Goal: Complete application form

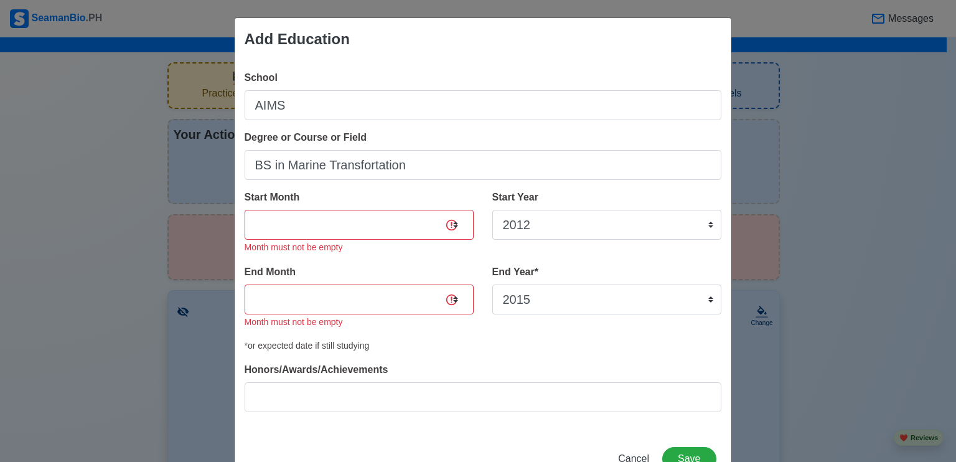
select select "2012"
select select "2015"
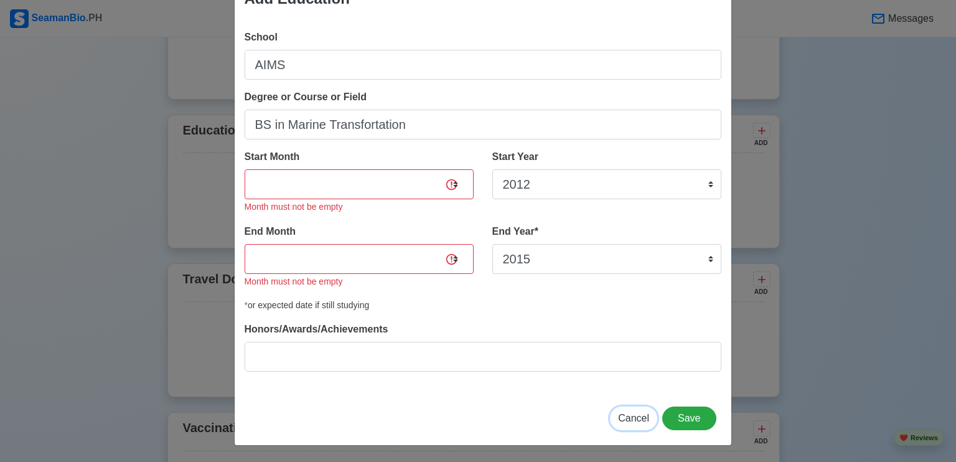
click at [628, 416] on span "Cancel" at bounding box center [633, 418] width 31 height 11
select select
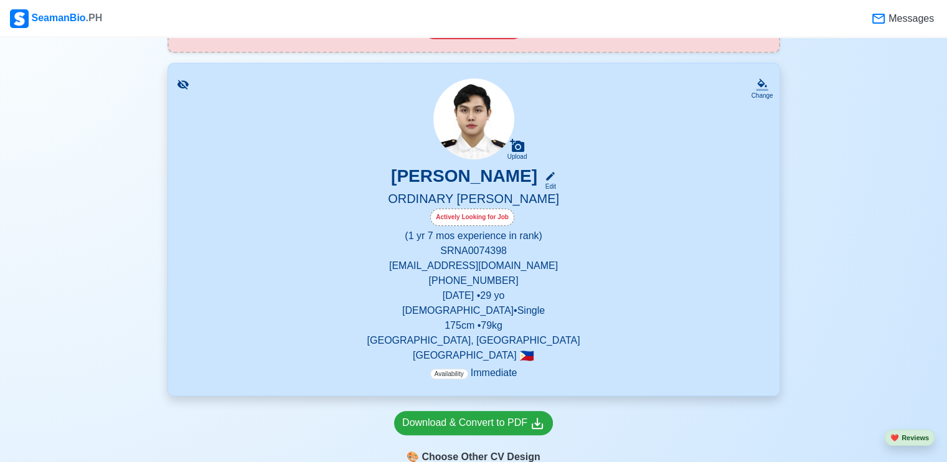
scroll to position [249, 0]
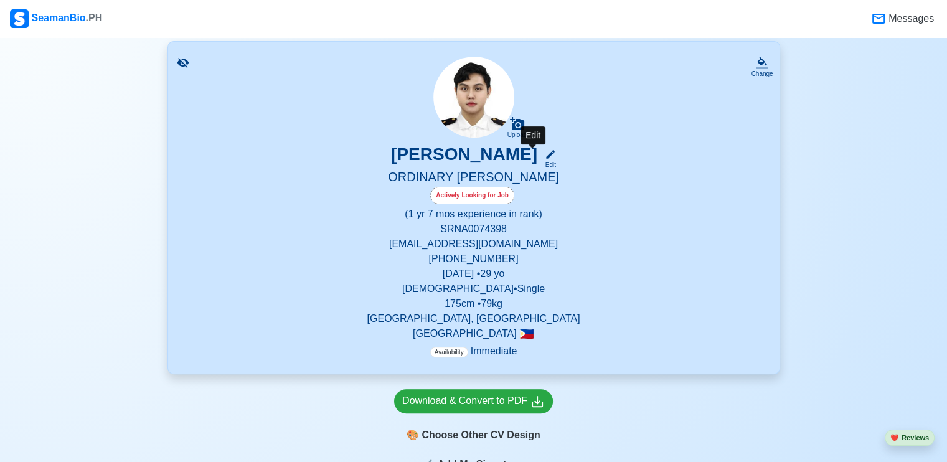
click at [545, 156] on icon at bounding box center [550, 154] width 11 height 11
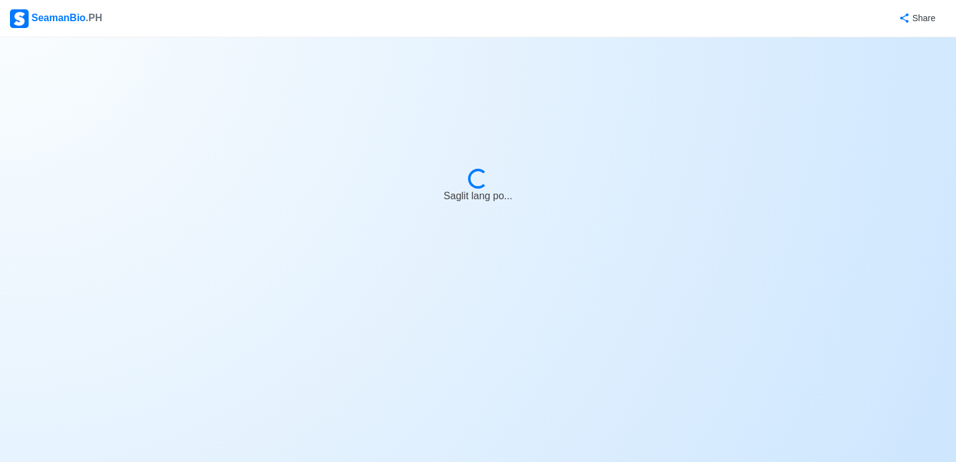
click at [702, 266] on body "SeamanBio .PH Share Loading... Saglit lang po..." at bounding box center [478, 231] width 956 height 462
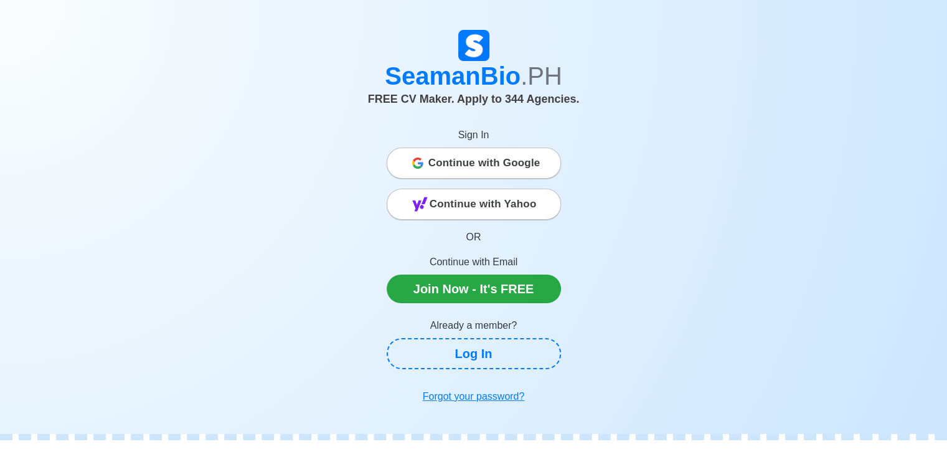
click at [510, 161] on span "Continue with Google" at bounding box center [484, 163] width 112 height 25
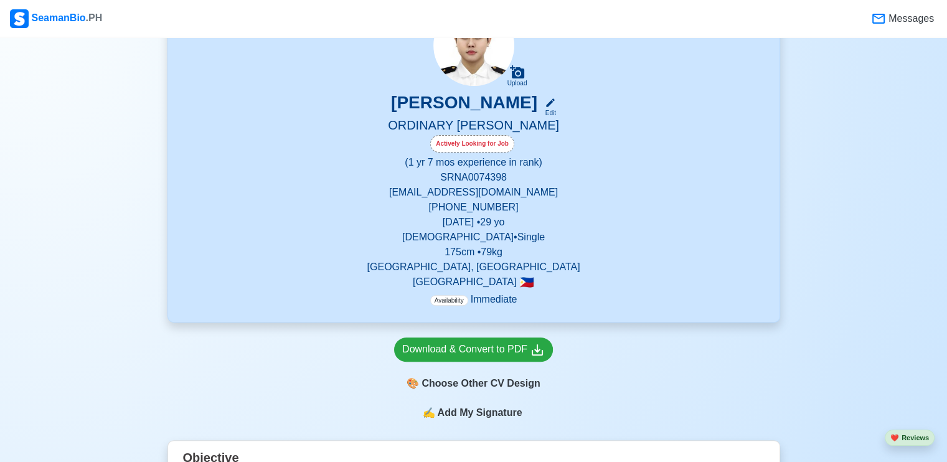
scroll to position [311, 0]
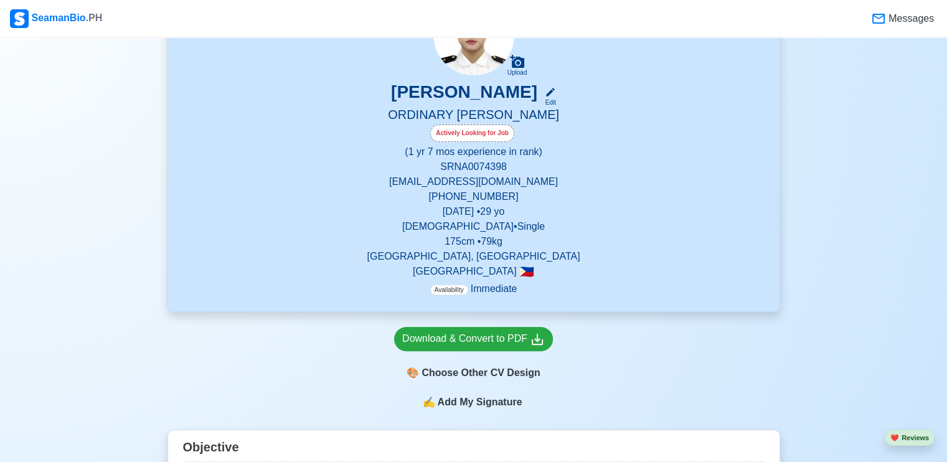
click at [492, 191] on p "[PHONE_NUMBER]" at bounding box center [473, 196] width 581 height 15
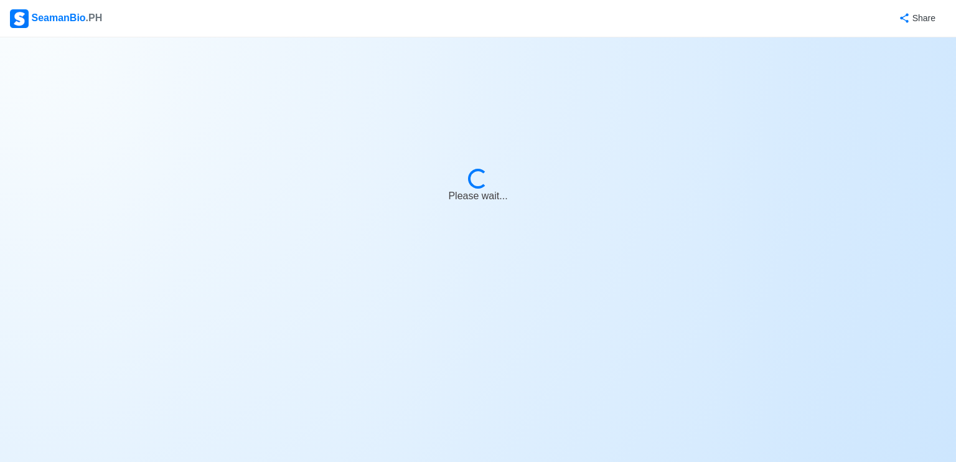
select select "Actively Looking for Job"
select select "Visible for Hiring"
select select "Single"
select select "[DEMOGRAPHIC_DATA]"
select select "PH"
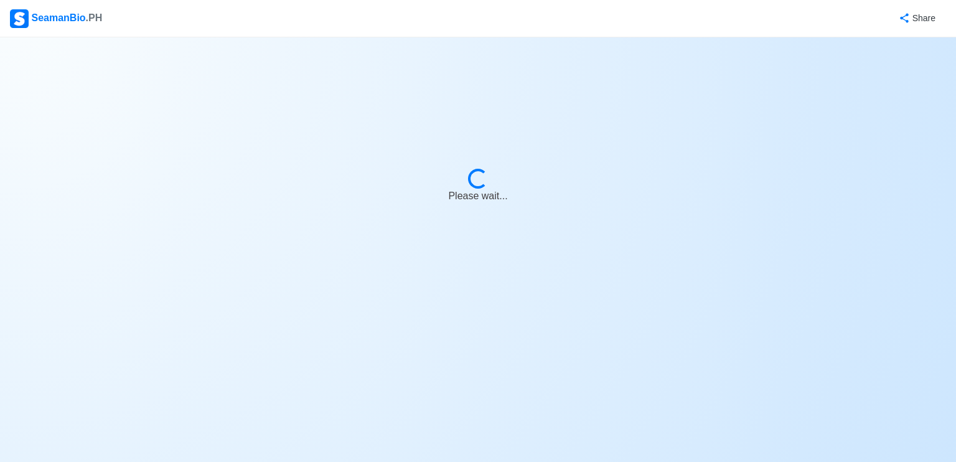
select select "1"
select select "7"
select select "4102416000000"
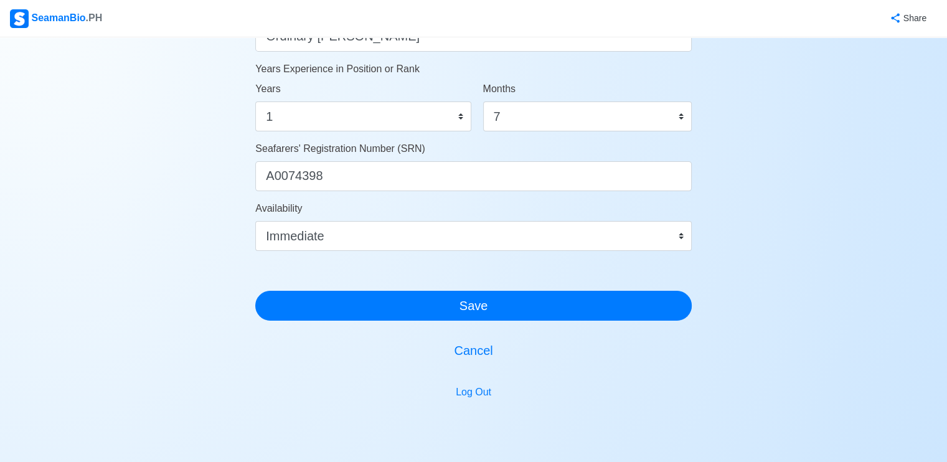
scroll to position [685, 0]
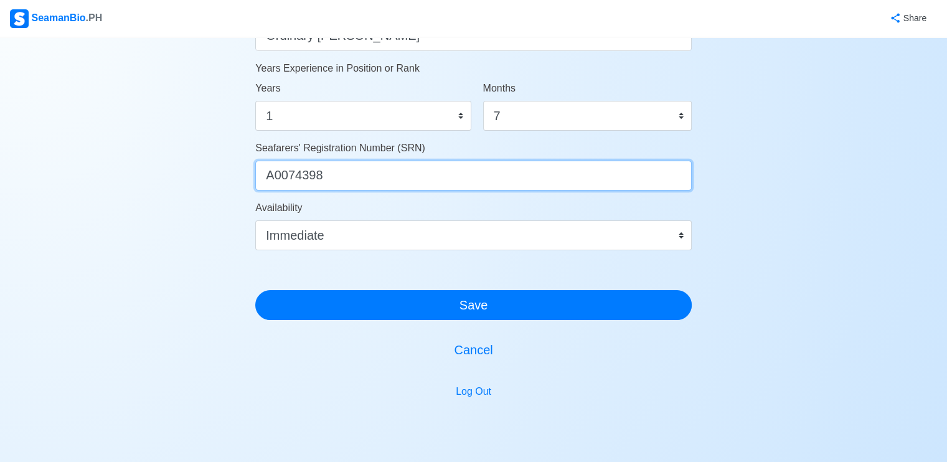
click at [349, 171] on input "A0074398" at bounding box center [473, 176] width 436 height 30
type input "A"
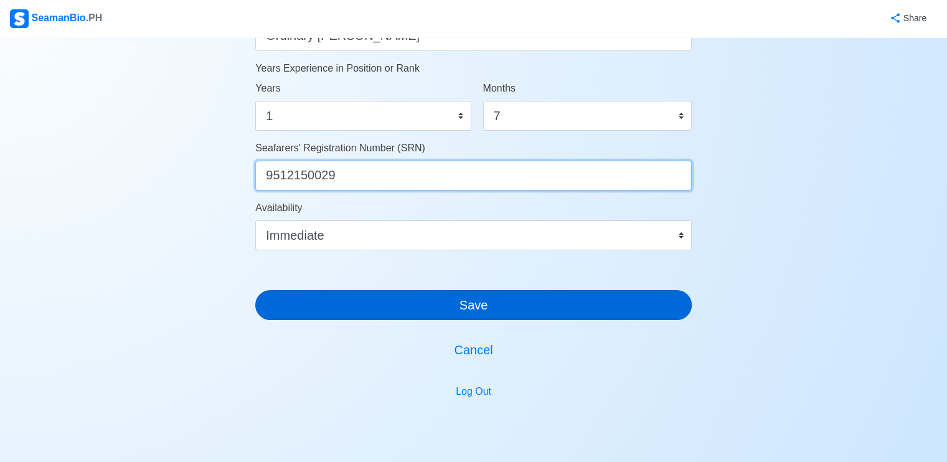
type input "9512150029"
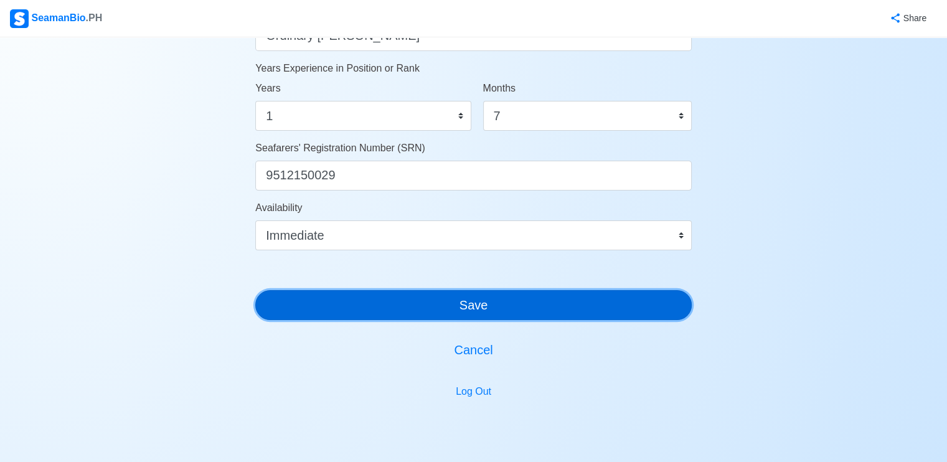
click at [493, 301] on button "Save" at bounding box center [473, 305] width 436 height 30
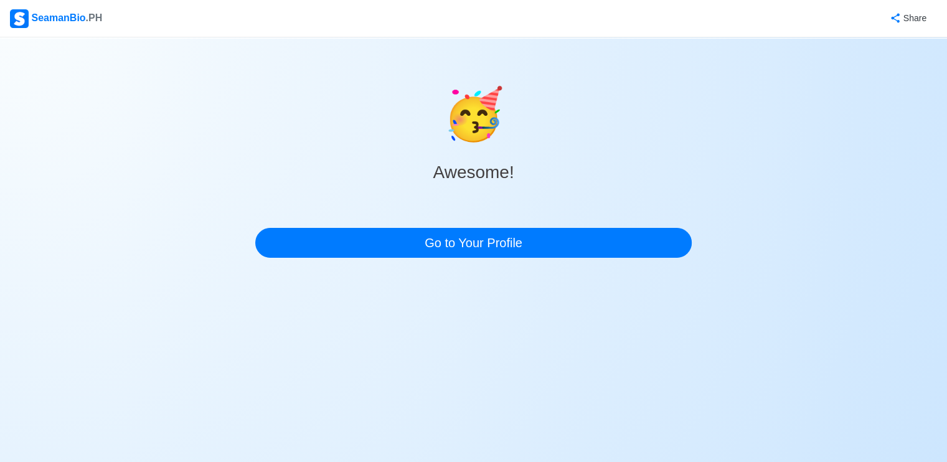
scroll to position [0, 0]
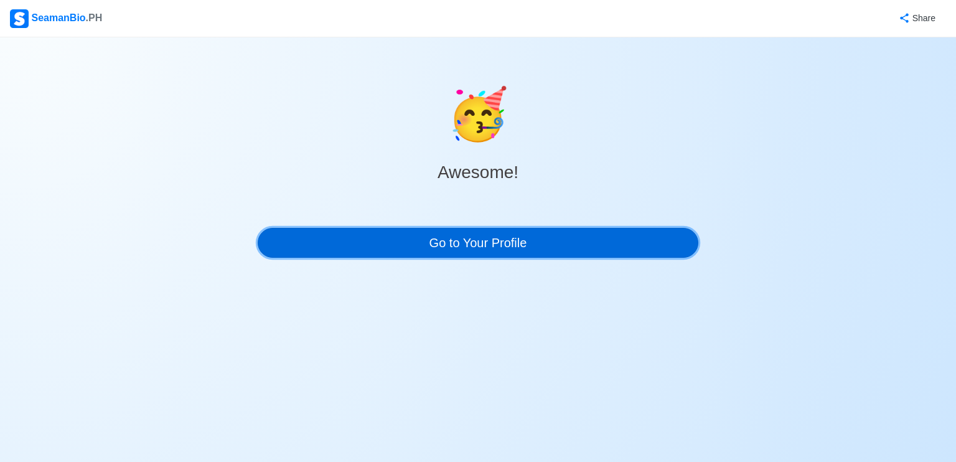
click at [482, 241] on link "Go to Your Profile" at bounding box center [478, 243] width 441 height 30
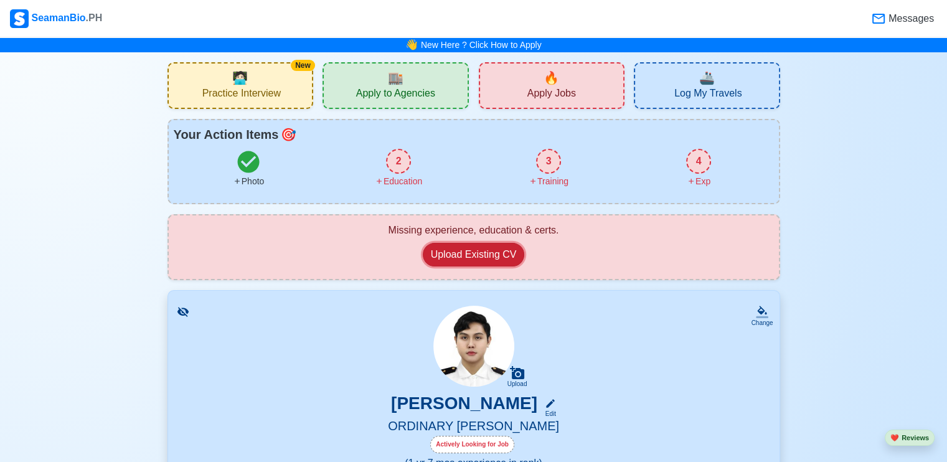
click at [499, 248] on button "Upload Existing CV" at bounding box center [474, 255] width 102 height 24
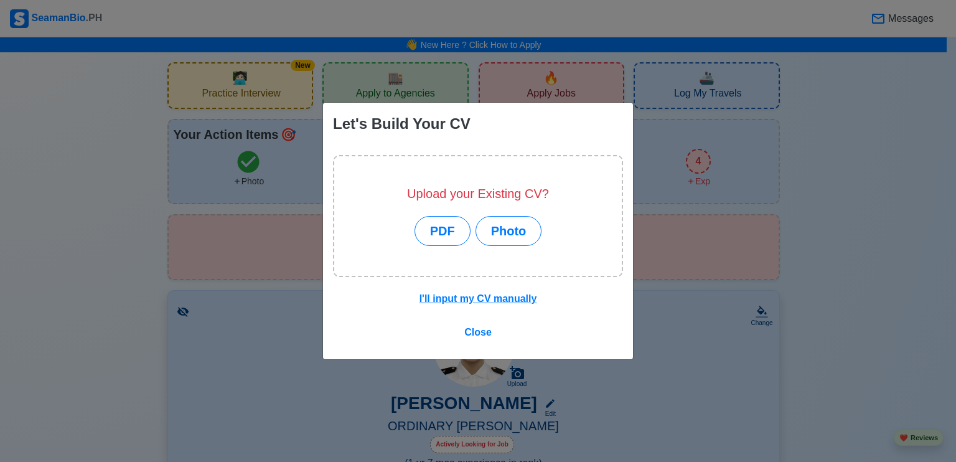
click at [932, 194] on div "Let's Build Your CV Upload your Existing CV? PDF Photo I'll input my CV manuall…" at bounding box center [478, 231] width 956 height 462
click at [478, 330] on span "Close" at bounding box center [477, 332] width 27 height 11
